Goal: Transaction & Acquisition: Purchase product/service

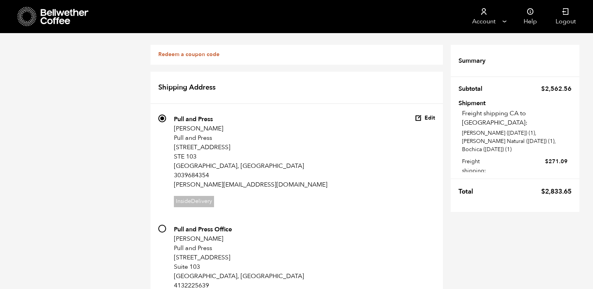
scroll to position [36, 0]
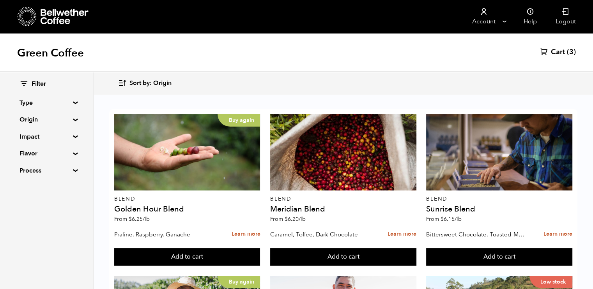
scroll to position [539, 0]
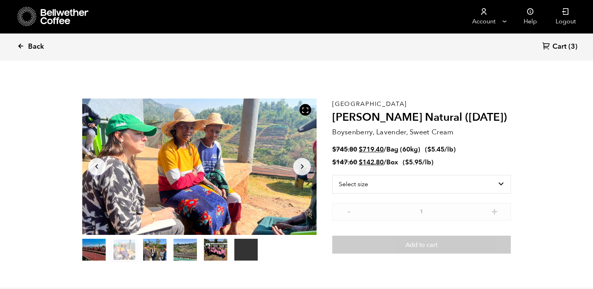
click at [26, 48] on link "Back" at bounding box center [41, 47] width 48 height 27
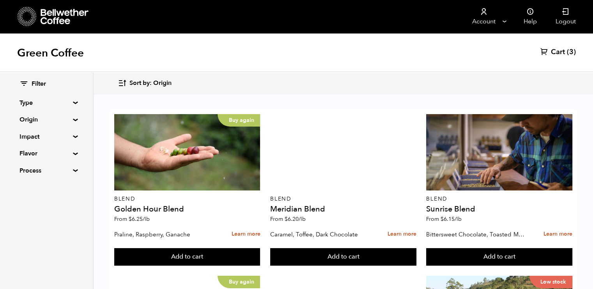
scroll to position [684, 0]
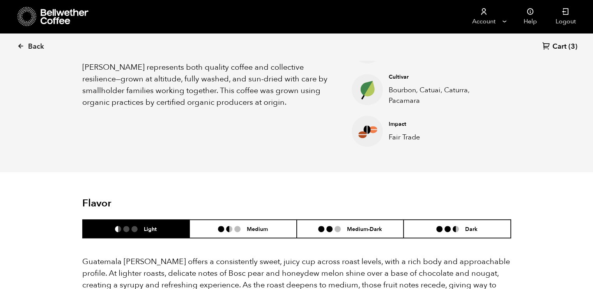
scroll to position [341, 0]
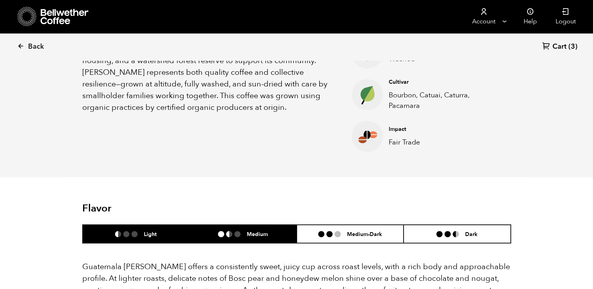
click at [247, 233] on h6 "Medium" at bounding box center [257, 234] width 21 height 7
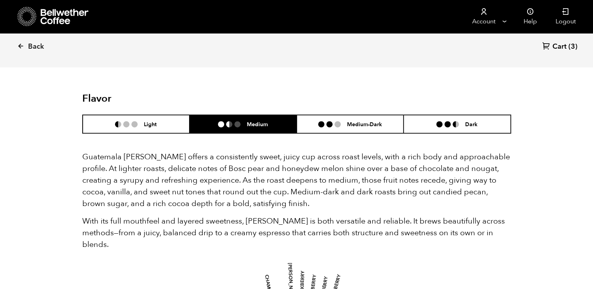
scroll to position [456, 0]
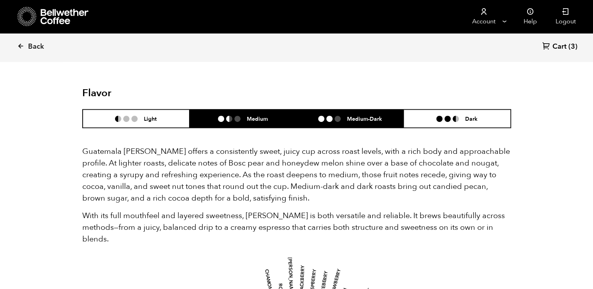
click at [359, 110] on li "Medium-Dark" at bounding box center [350, 119] width 107 height 18
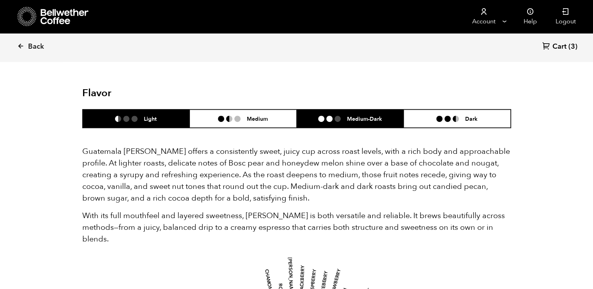
click at [139, 123] on li "Light" at bounding box center [136, 119] width 107 height 18
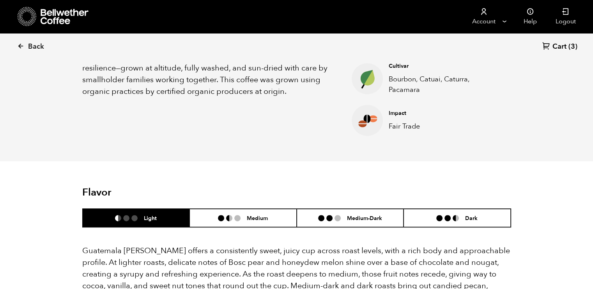
scroll to position [347, 0]
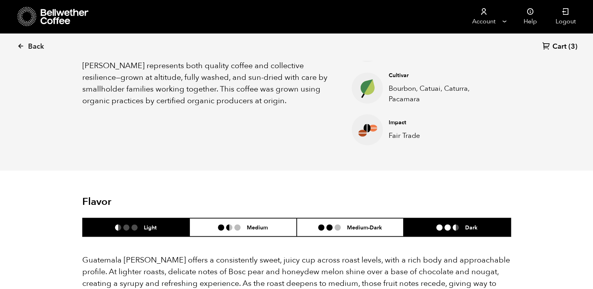
click at [443, 221] on li "Dark" at bounding box center [456, 227] width 107 height 18
click at [141, 221] on li "Light" at bounding box center [136, 227] width 107 height 18
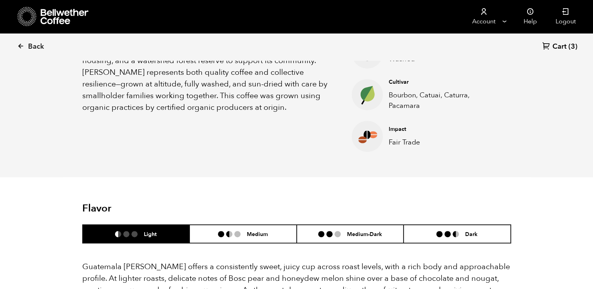
scroll to position [270, 0]
